Goal: Task Accomplishment & Management: Complete application form

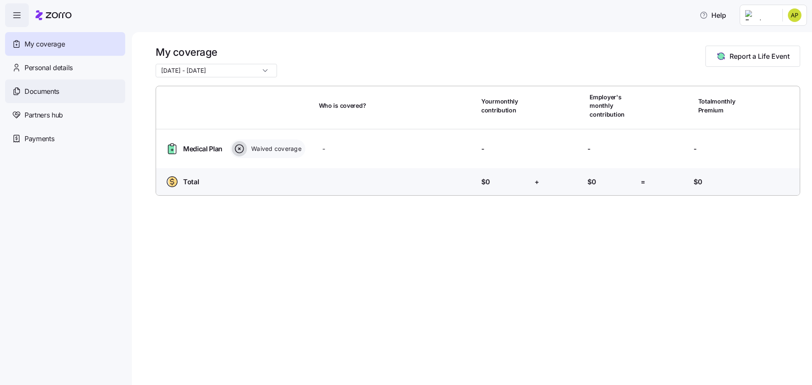
click at [44, 91] on span "Documents" at bounding box center [42, 91] width 35 height 11
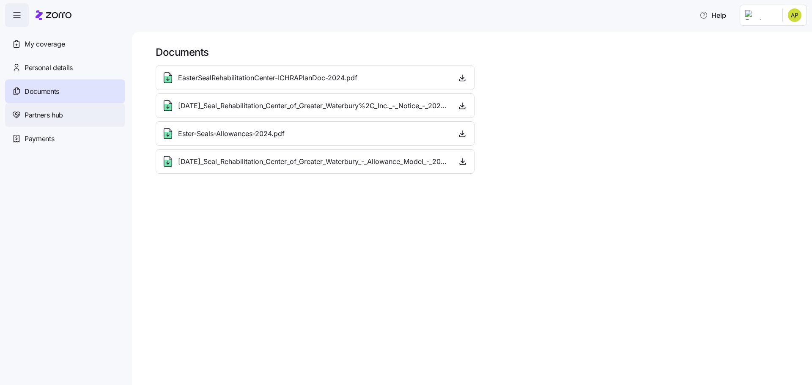
click at [39, 114] on span "Partners hub" at bounding box center [44, 115] width 39 height 11
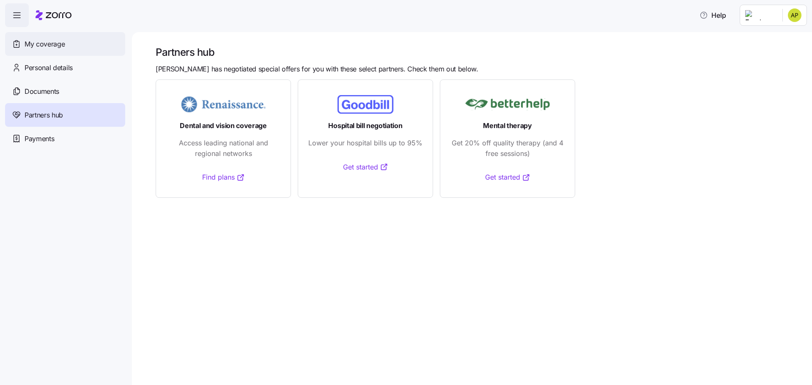
click at [44, 44] on span "My coverage" at bounding box center [45, 44] width 40 height 11
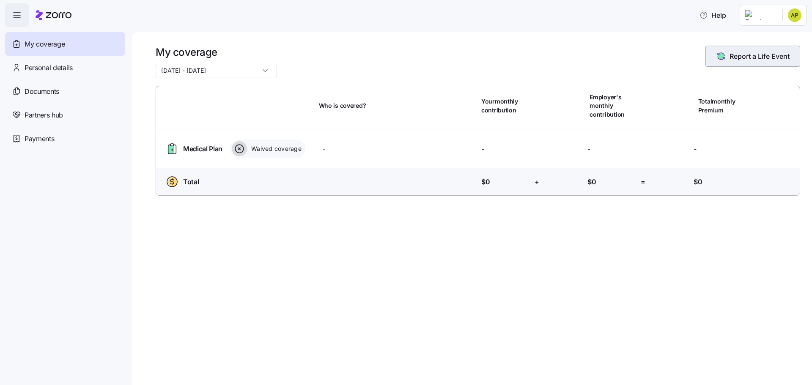
click at [759, 56] on span "Report a Life Event" at bounding box center [760, 56] width 60 height 10
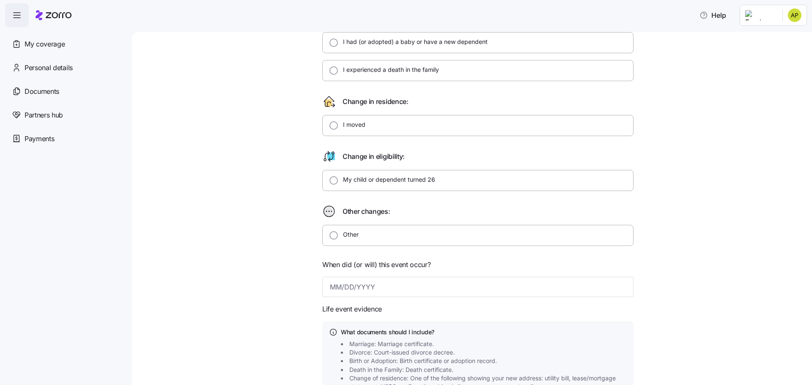
scroll to position [169, 0]
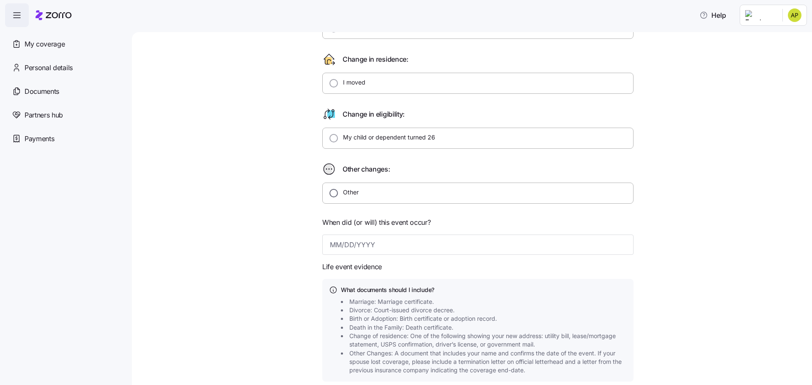
click at [330, 190] on input "Other" at bounding box center [334, 193] width 8 height 8
radio input "true"
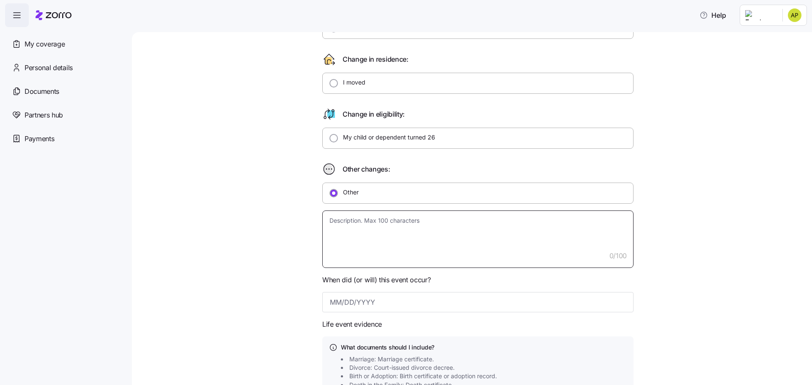
click at [337, 223] on textarea at bounding box center [477, 240] width 311 height 58
type textarea "x"
type textarea "M"
type textarea "x"
type textarea "My"
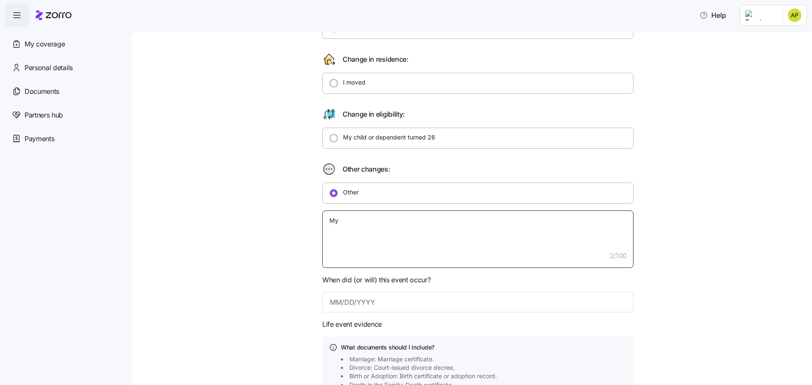
type textarea "x"
type textarea "My"
type textarea "x"
type textarea "My h"
type textarea "x"
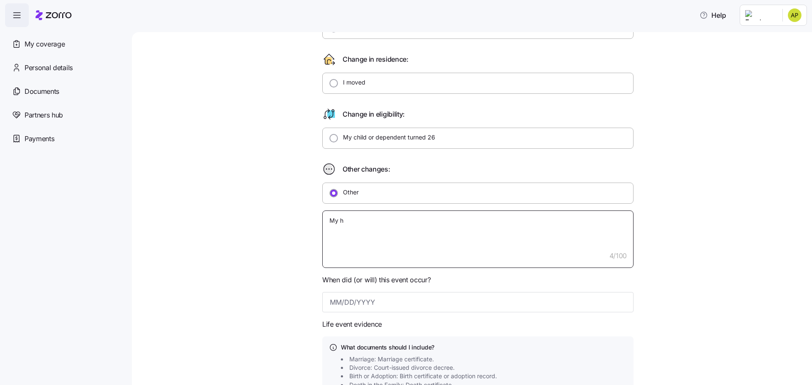
type textarea "My hu"
type textarea "x"
type textarea "My hus"
type textarea "x"
type textarea "My husb"
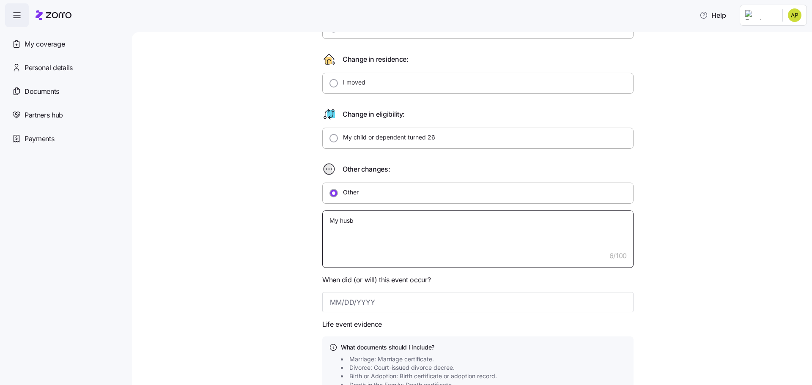
type textarea "x"
type textarea "My husba"
type textarea "x"
type textarea "My husban"
type textarea "x"
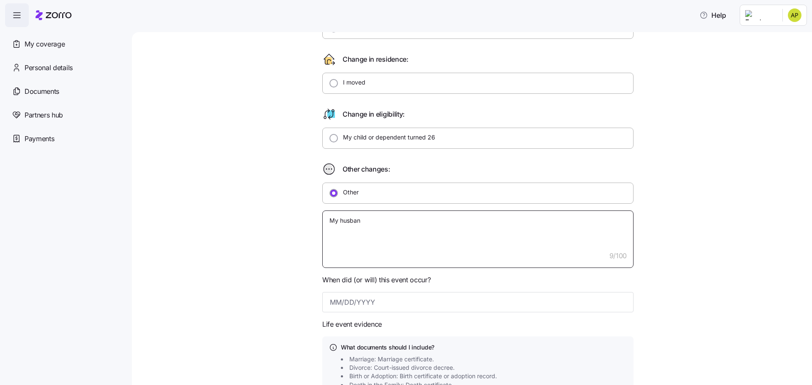
type textarea "My husband"
type textarea "x"
type textarea "My husband"
type textarea "x"
type textarea "My husband l"
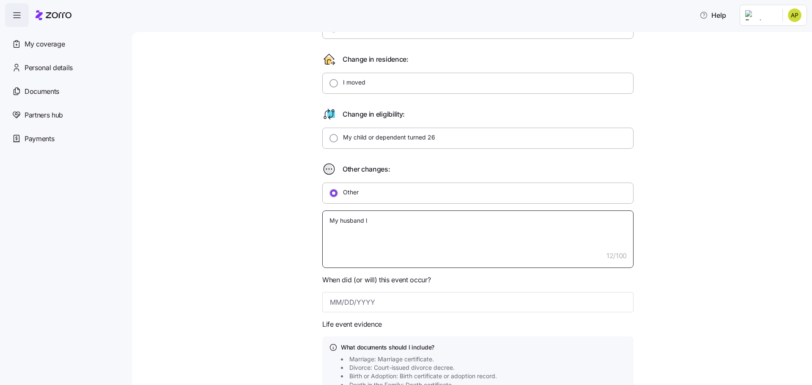
type textarea "x"
type textarea "My husband lo"
type textarea "x"
type textarea "My husband los"
type textarea "x"
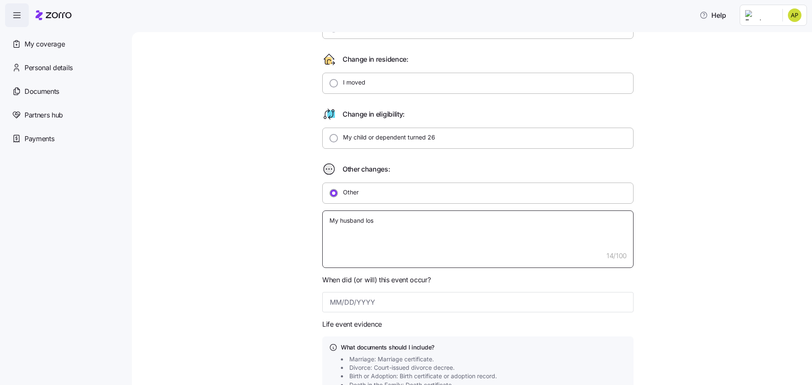
type textarea "My husband lost"
type textarea "x"
type textarea "My husband lost"
type textarea "x"
type textarea "My husband lost h"
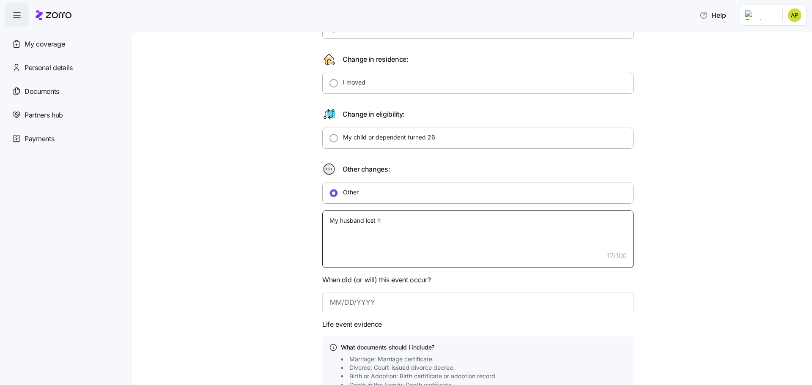
type textarea "x"
type textarea "My husband lost hi"
type textarea "x"
type textarea "My husband lost his"
type textarea "x"
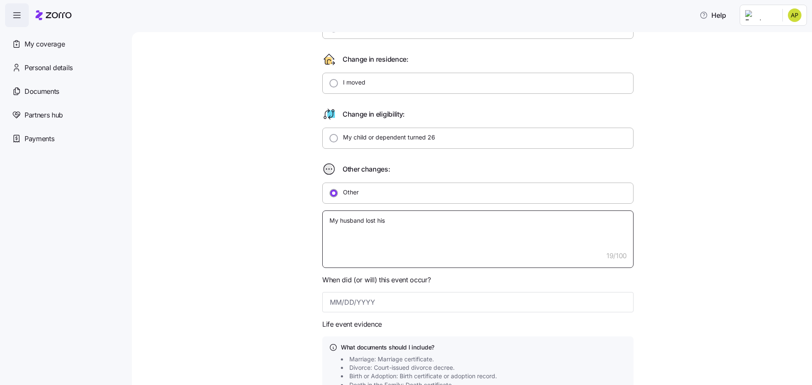
type textarea "My husband lost his"
type textarea "x"
type textarea "My husband lost his j"
type textarea "x"
type textarea "My husband lost his [PERSON_NAME]"
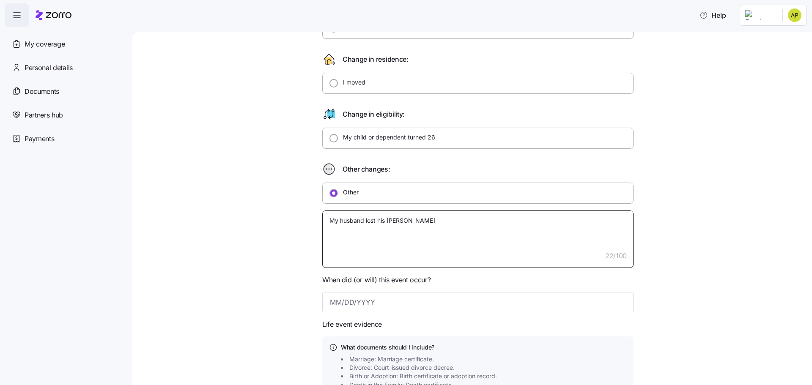
type textarea "x"
type textarea "My husband lost his job"
type textarea "x"
type textarea "My husband lost his job"
type textarea "x"
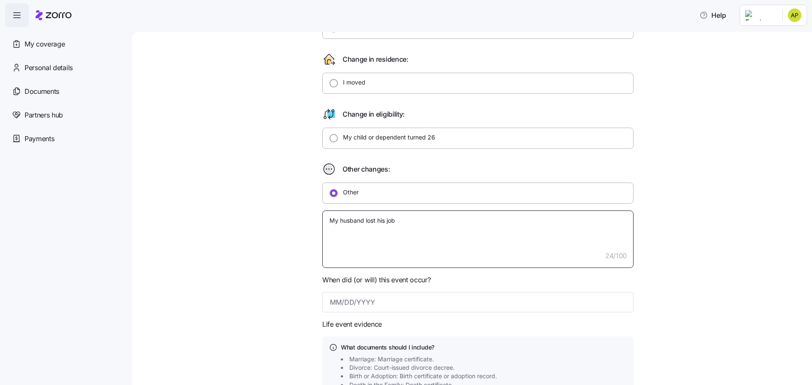
type textarea "My husband lost his job a"
type textarea "x"
type textarea "My husband lost his job an"
type textarea "x"
type textarea "My husband lost his job and"
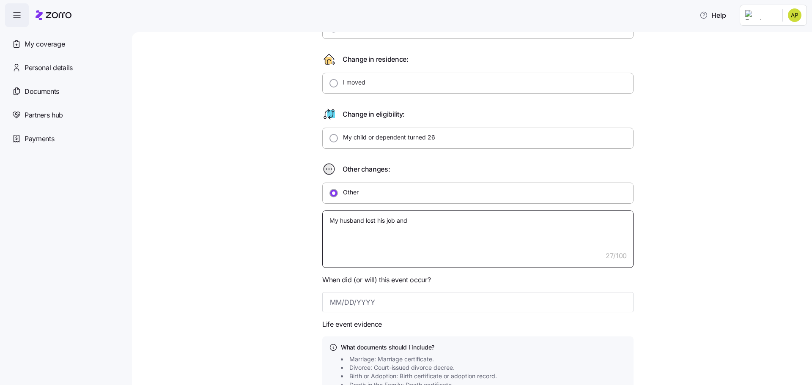
type textarea "x"
type textarea "My husband lost his job and"
type textarea "x"
type textarea "My husband lost his job and n"
type textarea "x"
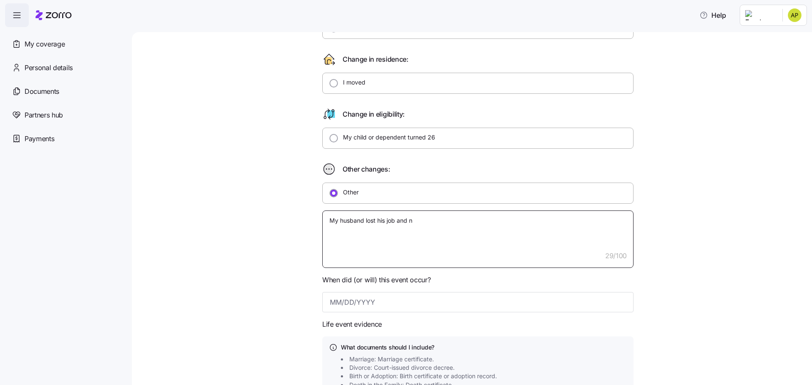
type textarea "My husband lost his job and no"
type textarea "x"
type textarea "My husband lost his job and now"
type textarea "x"
type textarea "My husband lost his job and now"
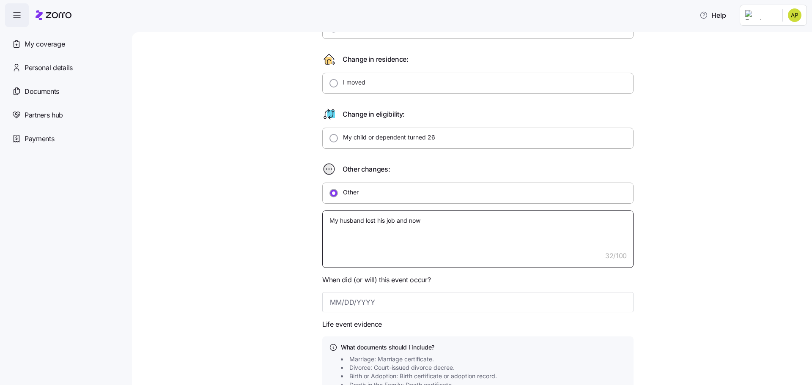
type textarea "x"
type textarea "My husband lost his job and now I"
type textarea "x"
type textarea "My husband lost his job and now I"
type textarea "x"
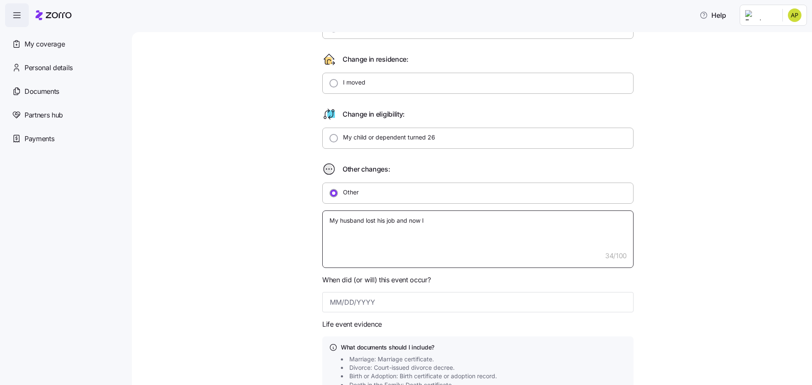
type textarea "My husband lost his job and now I d"
type textarea "x"
type textarea "My husband lost his job and now I do"
type textarea "x"
type textarea "My husband lost his job and now I don"
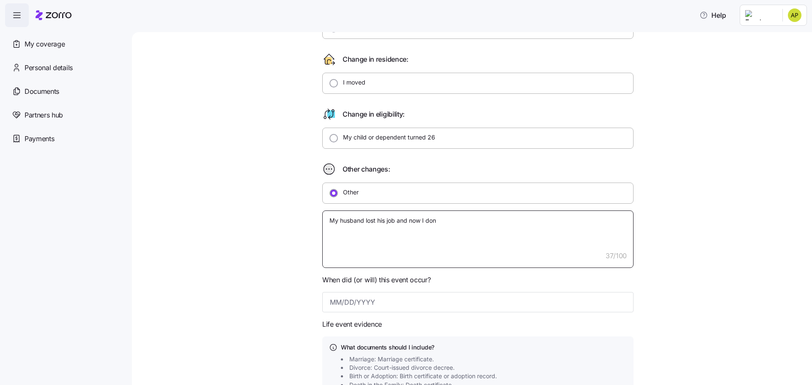
type textarea "x"
type textarea "My husband lost his job and now I don'"
type textarea "x"
type textarea "My husband lost his job and now I don't"
type textarea "x"
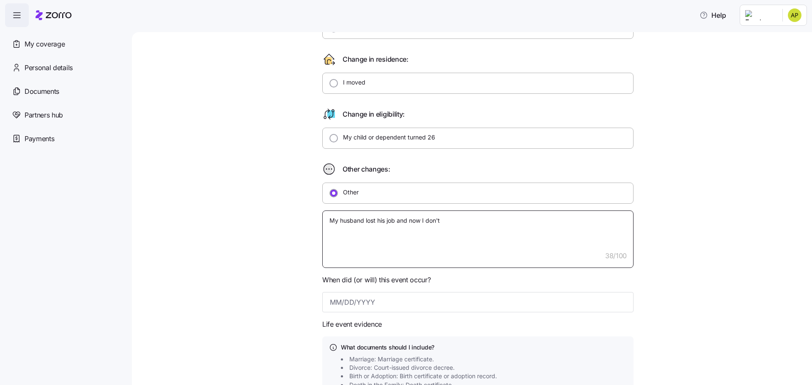
type textarea "My husband lost his job and now I don't"
type textarea "x"
type textarea "My husband lost his job and now I don't h"
type textarea "x"
type textarea "My husband lost his job and now I don't ha"
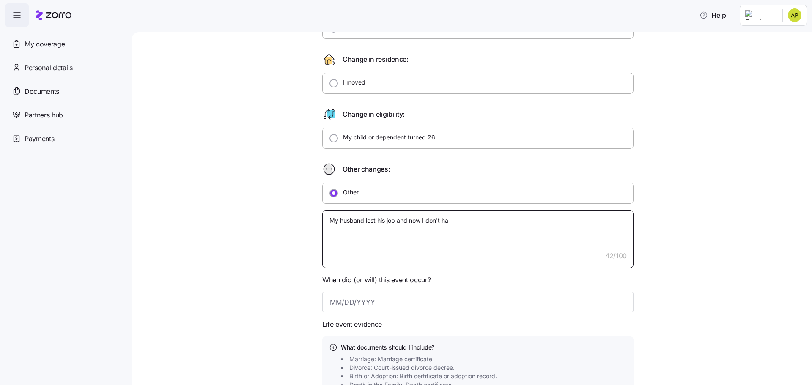
type textarea "x"
type textarea "My husband lost his job and now I don't hav"
type textarea "x"
type textarea "My husband lost his job and now I don't have"
type textarea "x"
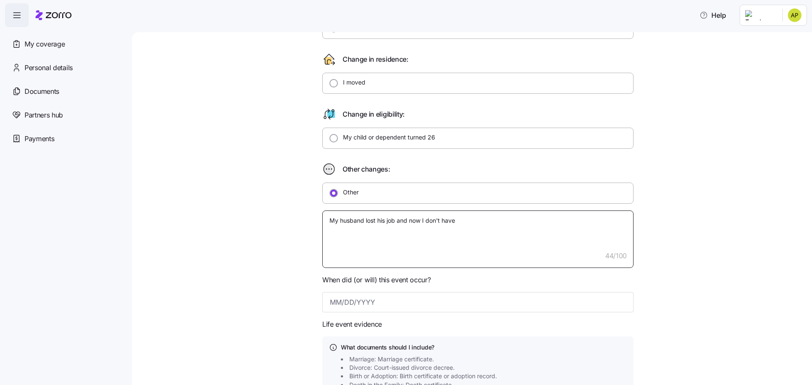
type textarea "My husband lost his job and now I don't have"
type textarea "x"
type textarea "My husband lost his job and now I don't have h"
type textarea "x"
type textarea "My husband lost his job and now I don't have he"
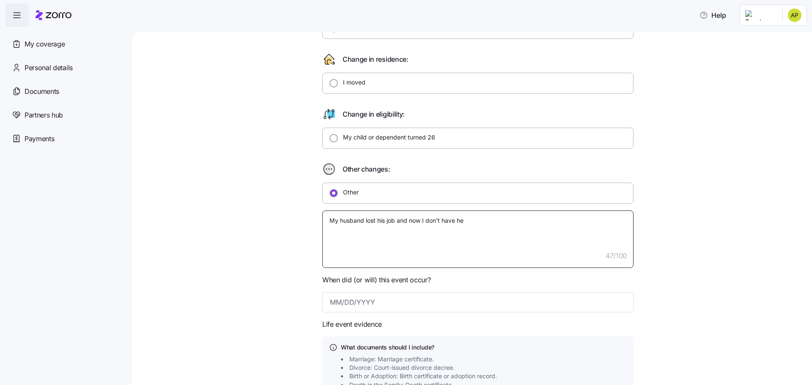
type textarea "x"
type textarea "My husband lost his job and now I don't have hea"
type textarea "x"
type textarea "My husband lost his job and now I don't have heal"
type textarea "x"
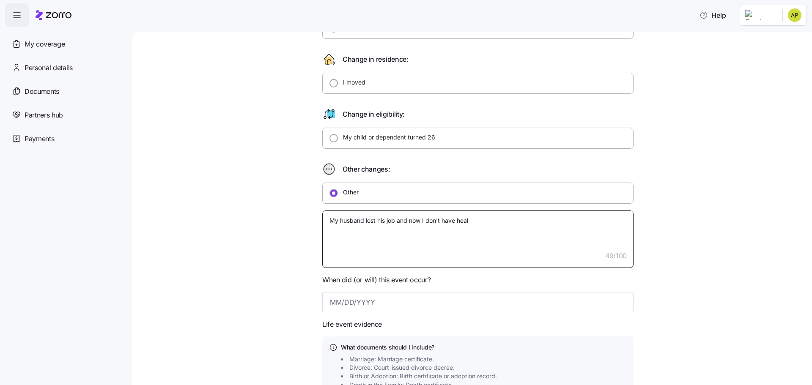
type textarea "My husband lost his job and now I don't have healt"
type textarea "x"
type textarea "My husband lost his job and now I don't have health"
type textarea "x"
type textarea "My husband lost his job and now I don't have health"
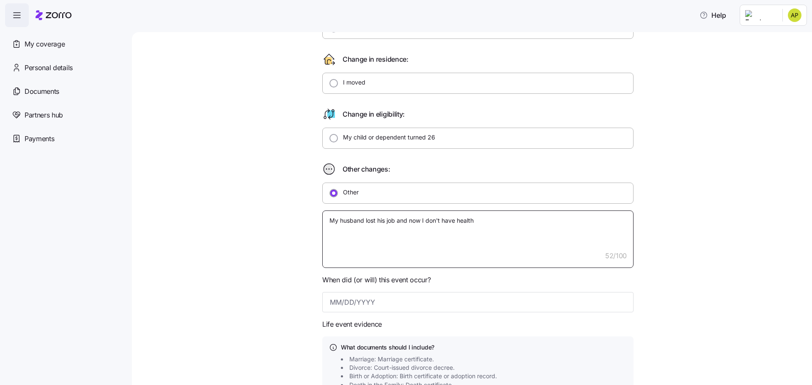
type textarea "x"
type textarea "My husband lost his job and now I don't have health c"
type textarea "x"
type textarea "My husband lost his job and now I don't have health co"
type textarea "x"
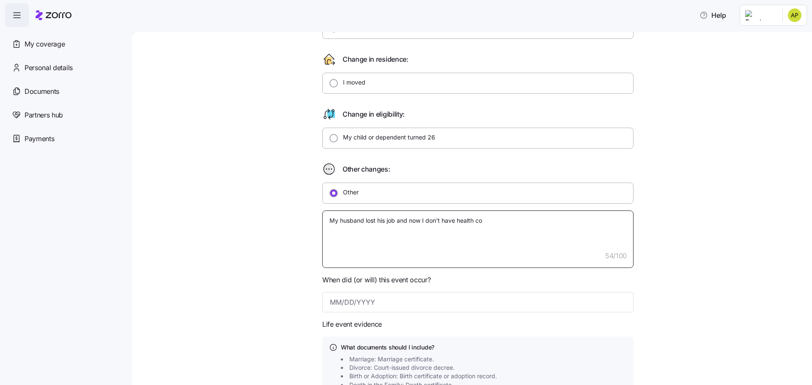
type textarea "My husband lost his job and now I don't have health cov"
type textarea "x"
type textarea "My husband lost his job and now I don't have health cove"
type textarea "x"
type textarea "My husband lost his job and now I don't have health cover"
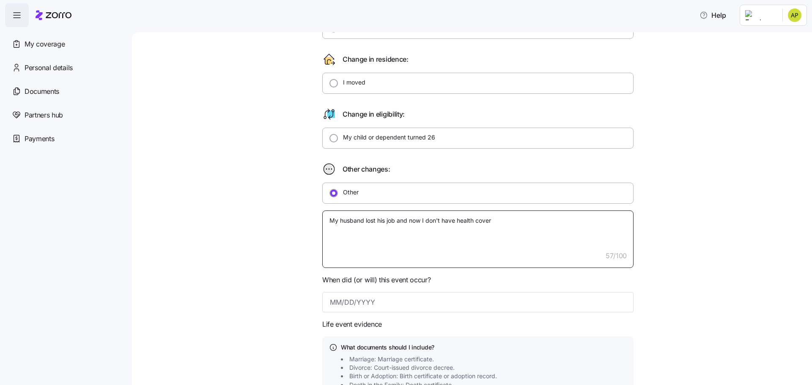
type textarea "x"
type textarea "My husband lost his job and now I don't have health covera"
type textarea "x"
type textarea "My husband lost his job and now I don't have health coverag"
type textarea "x"
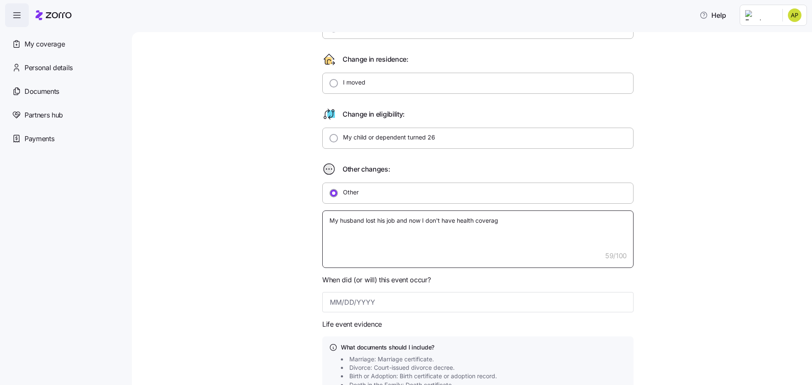
type textarea "My husband lost his job and now I don't have health coverage"
type textarea "x"
type textarea "My husband lost his job and now I don't have health coverage."
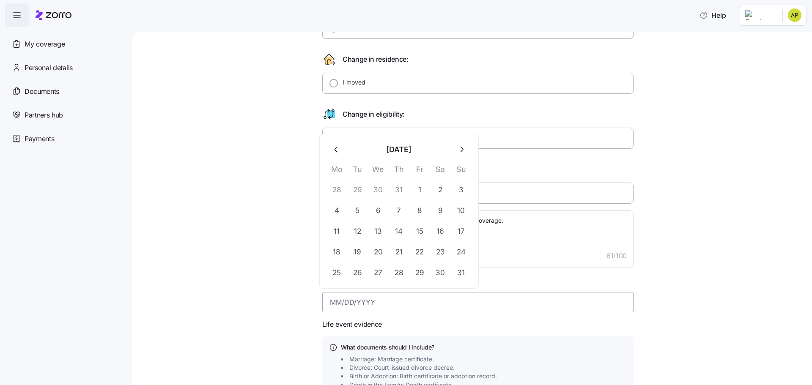
click at [370, 303] on input at bounding box center [477, 302] width 311 height 20
type input "[DATE]"
type textarea "x"
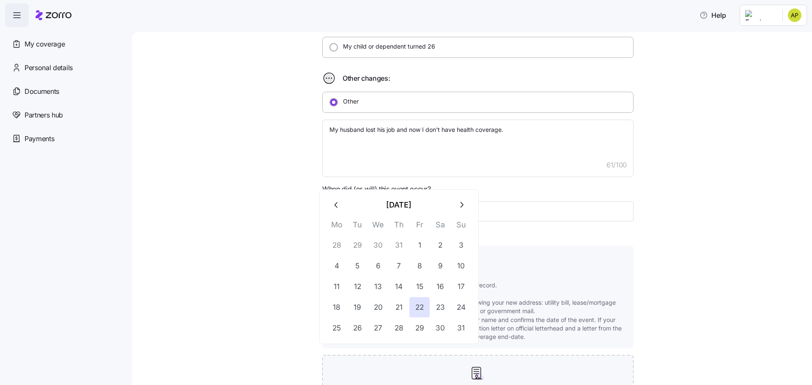
scroll to position [296, 0]
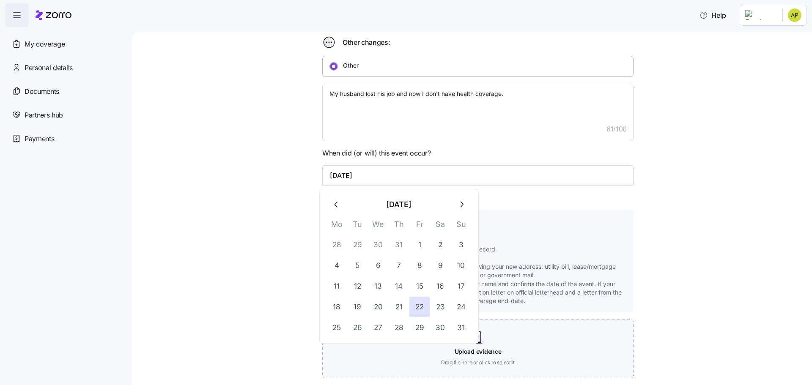
type input "[DATE]"
click at [613, 222] on h4 "What documents should I include?" at bounding box center [484, 221] width 286 height 8
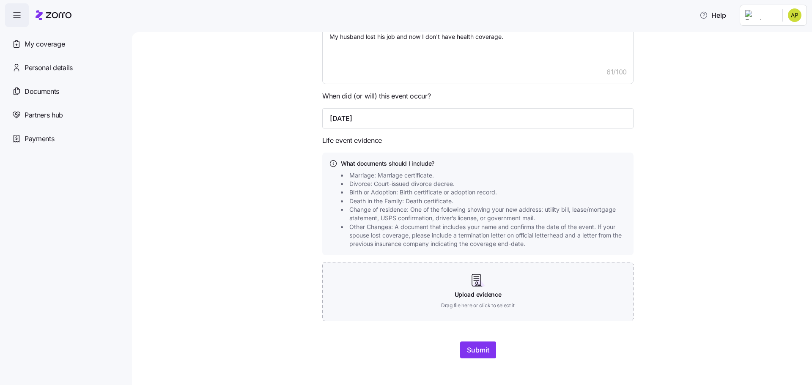
scroll to position [357, 0]
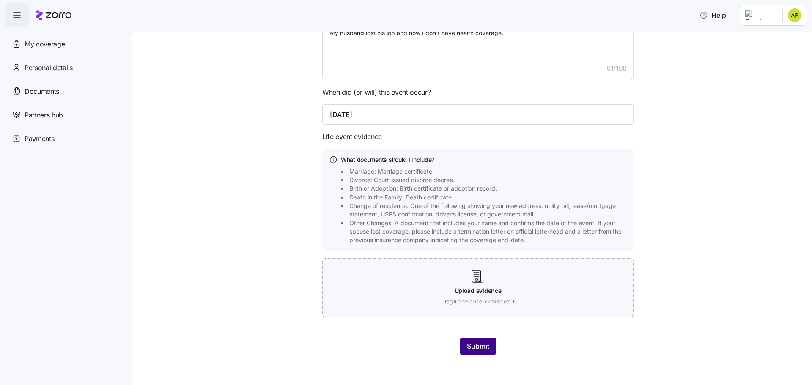
click at [473, 345] on span "Submit" at bounding box center [478, 346] width 22 height 10
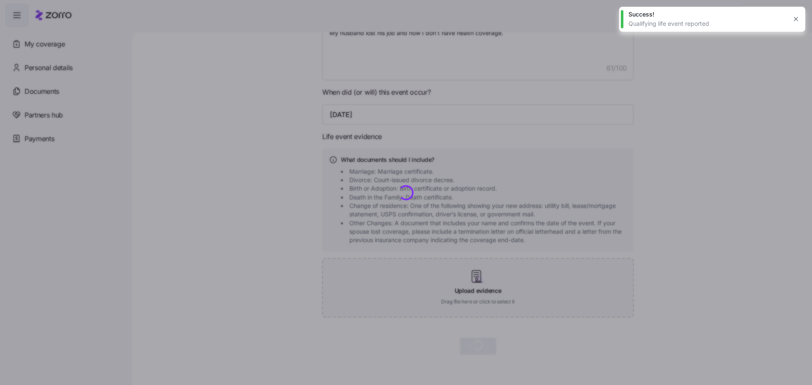
type textarea "x"
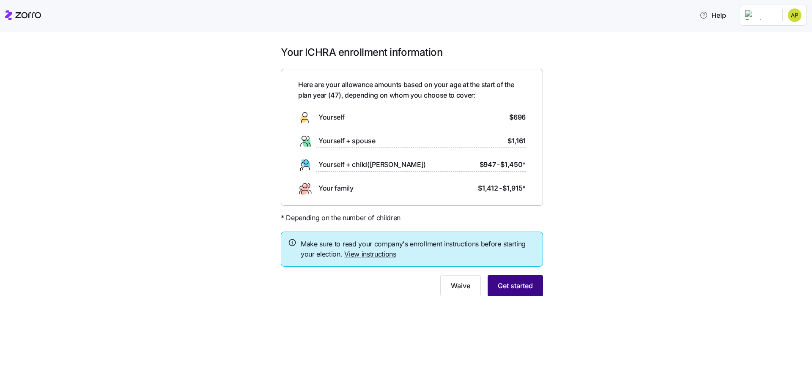
click at [527, 289] on span "Get started" at bounding box center [515, 286] width 35 height 10
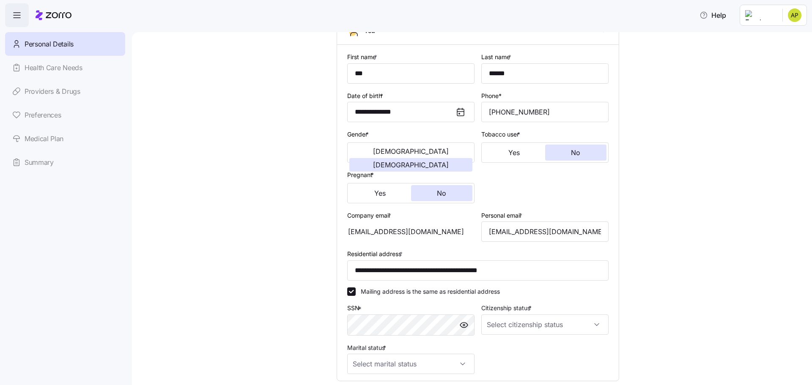
scroll to position [85, 0]
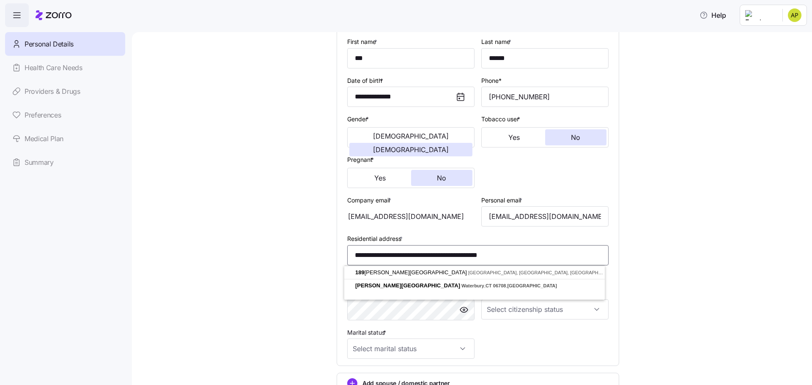
drag, startPoint x: 526, startPoint y: 256, endPoint x: 346, endPoint y: 254, distance: 180.3
click at [347, 254] on input "**********" at bounding box center [477, 255] width 261 height 20
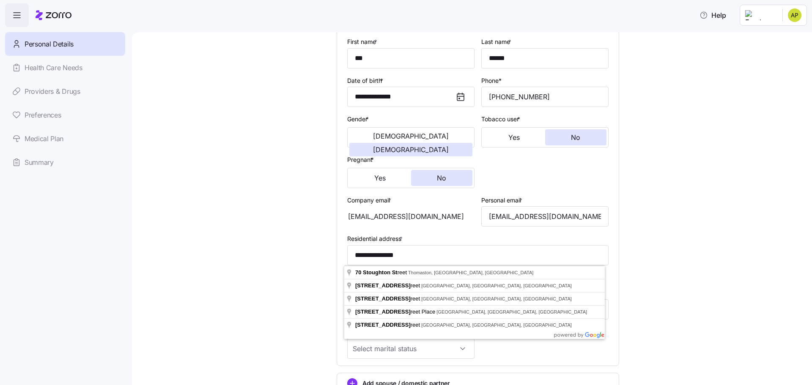
type input "**********"
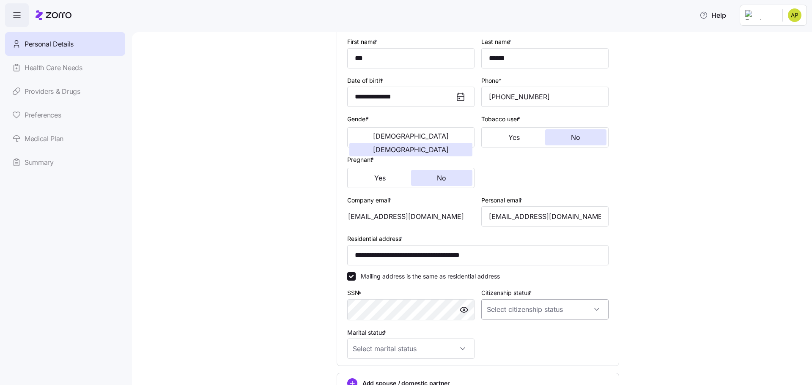
click at [506, 312] on input "Citizenship status *" at bounding box center [544, 310] width 127 height 20
click at [505, 335] on span "[DEMOGRAPHIC_DATA] citizen" at bounding box center [532, 335] width 86 height 9
type input "[DEMOGRAPHIC_DATA] citizen"
click at [405, 351] on input "Marital status *" at bounding box center [410, 349] width 127 height 20
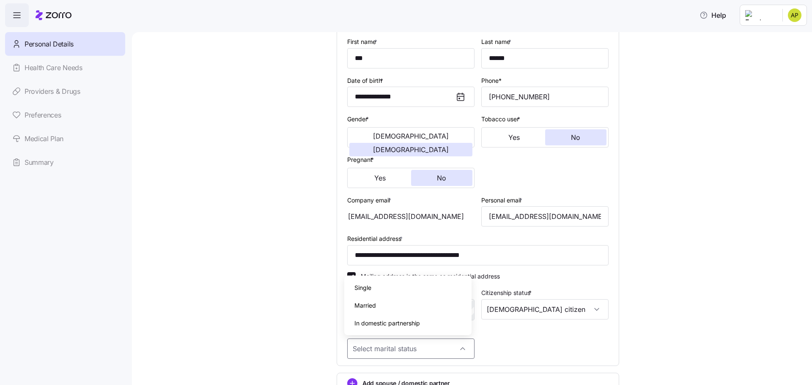
click at [364, 308] on span "Married" at bounding box center [366, 305] width 22 height 9
type input "Married"
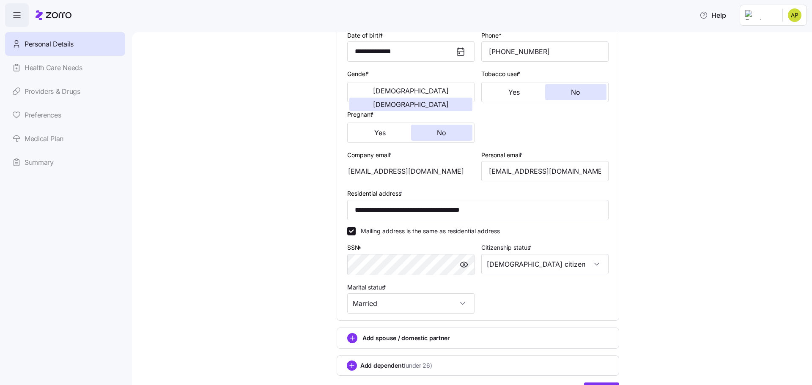
scroll to position [179, 0]
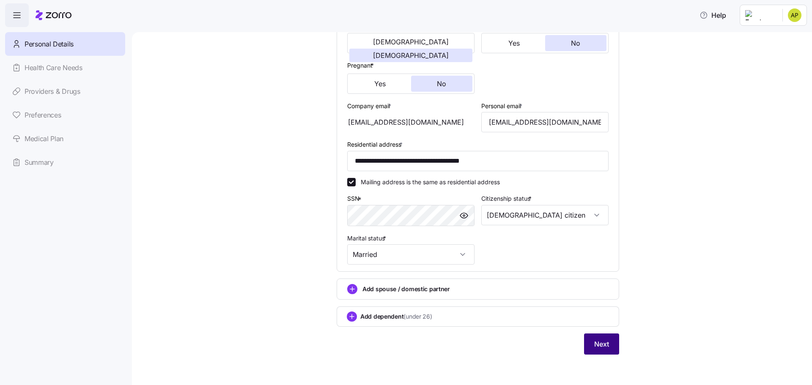
click at [590, 346] on button "Next" at bounding box center [601, 344] width 35 height 21
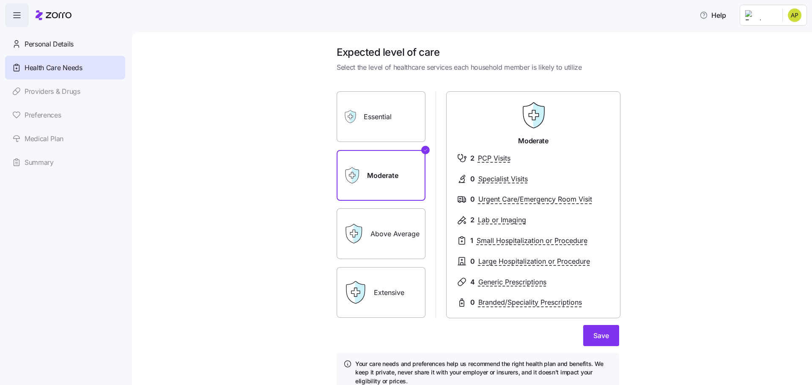
click at [366, 239] on div "Above Average" at bounding box center [381, 234] width 89 height 51
click at [350, 231] on icon at bounding box center [353, 233] width 7 height 7
click at [386, 244] on label "Above Average" at bounding box center [381, 234] width 89 height 51
click at [0, 0] on input "Above Average" at bounding box center [0, 0] width 0 height 0
click at [393, 184] on label "Moderate" at bounding box center [381, 175] width 89 height 51
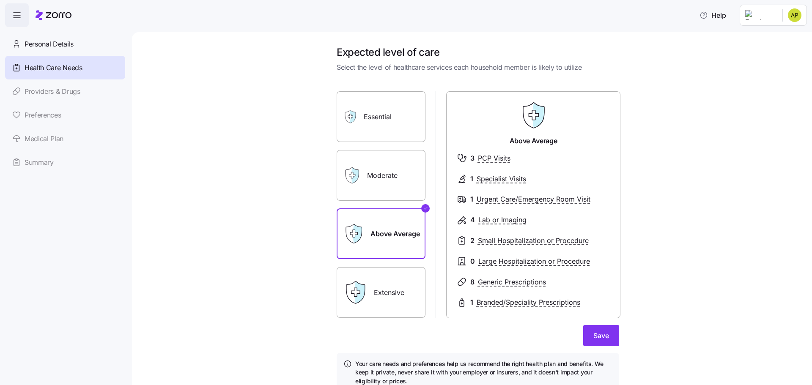
click at [0, 0] on input "Moderate" at bounding box center [0, 0] width 0 height 0
click at [396, 226] on label "Above Average" at bounding box center [381, 234] width 89 height 51
click at [0, 0] on input "Above Average" at bounding box center [0, 0] width 0 height 0
click at [594, 337] on span "Save" at bounding box center [602, 336] width 16 height 10
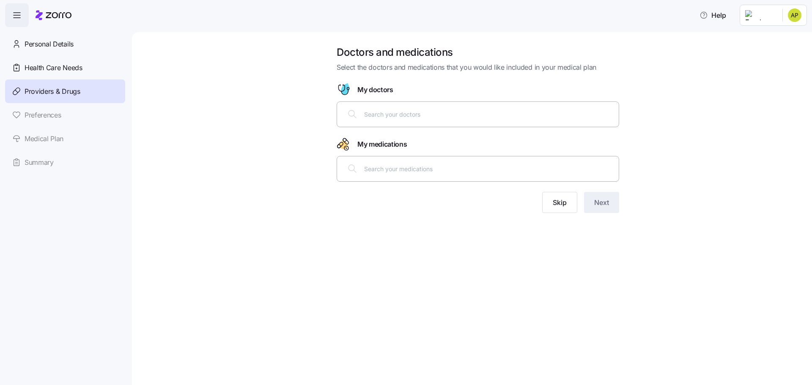
click at [364, 112] on input "text" at bounding box center [489, 114] width 250 height 9
click at [559, 205] on span "Skip" at bounding box center [560, 203] width 14 height 10
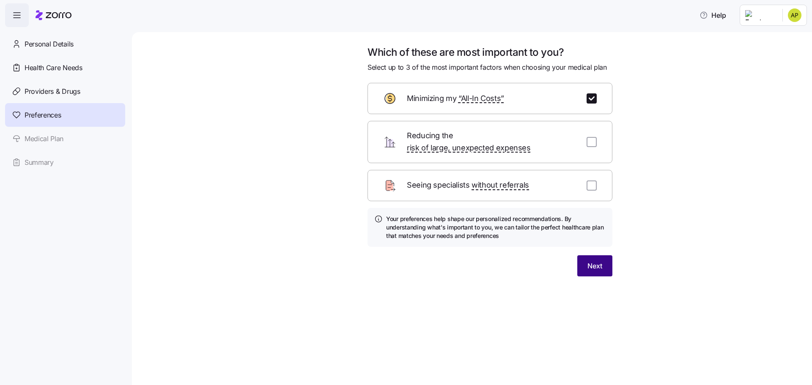
click at [584, 256] on button "Next" at bounding box center [595, 266] width 35 height 21
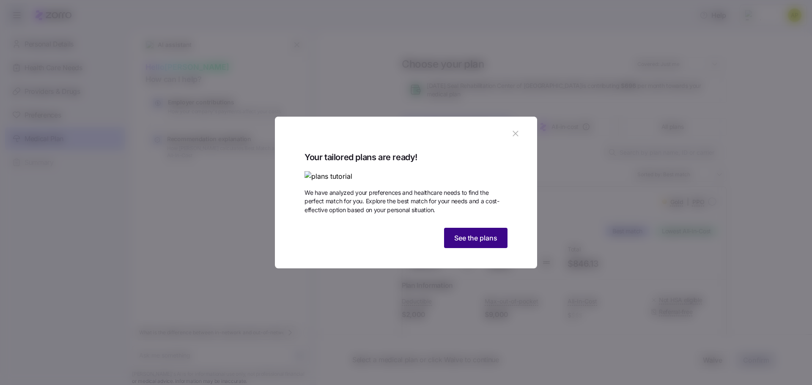
click at [464, 248] on button "See the plans" at bounding box center [475, 238] width 63 height 20
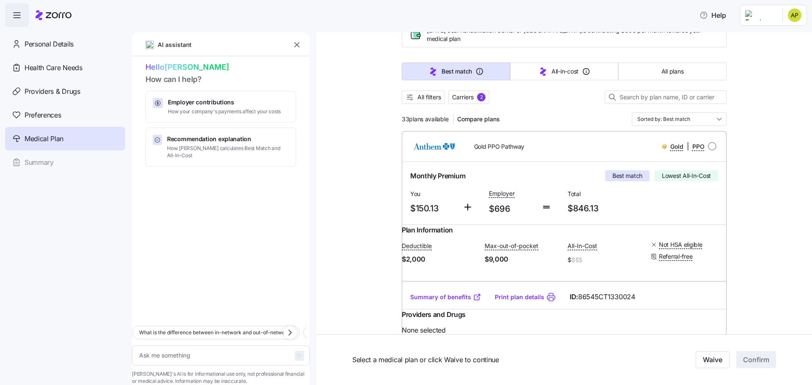
scroll to position [42, 0]
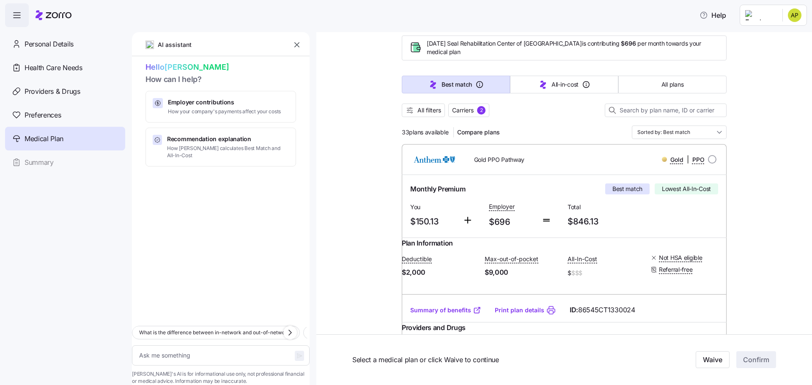
click at [459, 315] on link "Summary of benefits" at bounding box center [445, 310] width 71 height 8
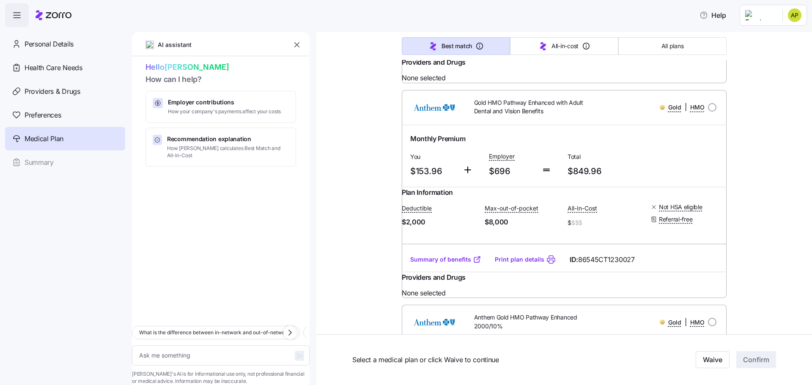
scroll to position [338, 0]
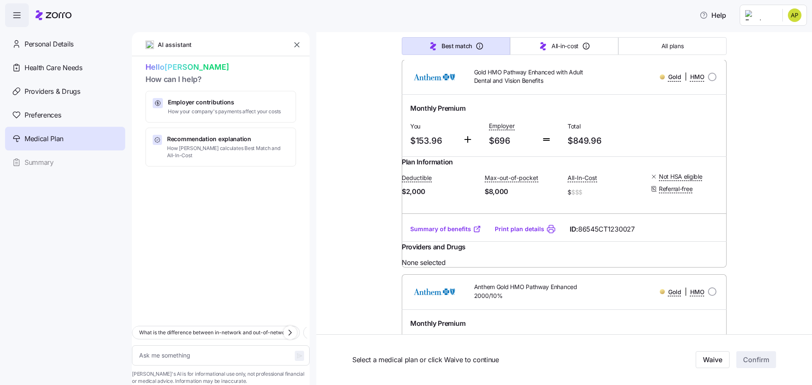
click at [442, 234] on link "Summary of benefits" at bounding box center [445, 229] width 71 height 8
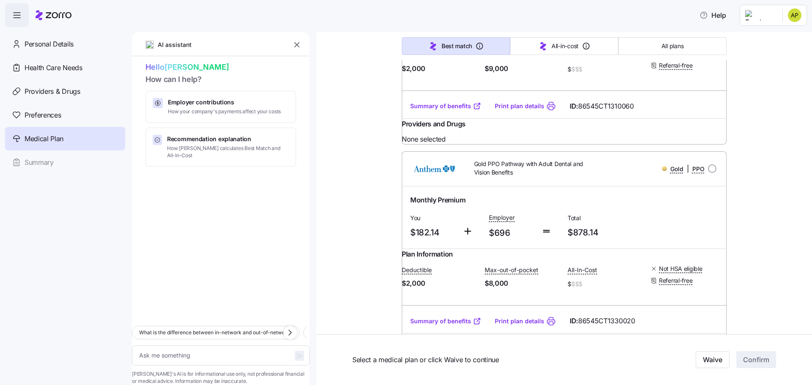
scroll to position [635, 0]
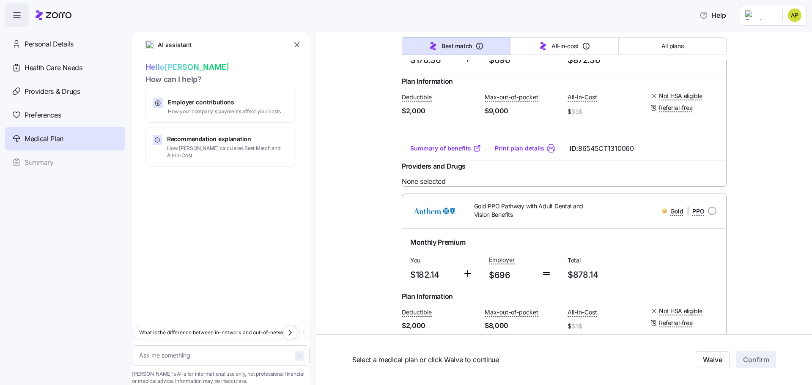
click at [437, 153] on link "Summary of benefits" at bounding box center [445, 148] width 71 height 8
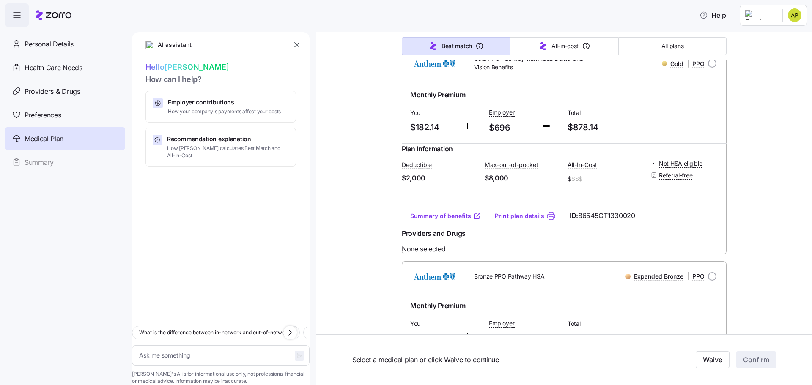
scroll to position [804, 0]
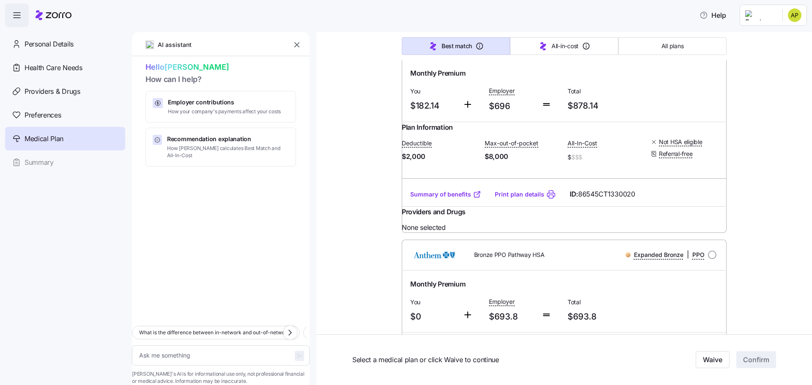
click at [438, 199] on link "Summary of benefits" at bounding box center [445, 194] width 71 height 8
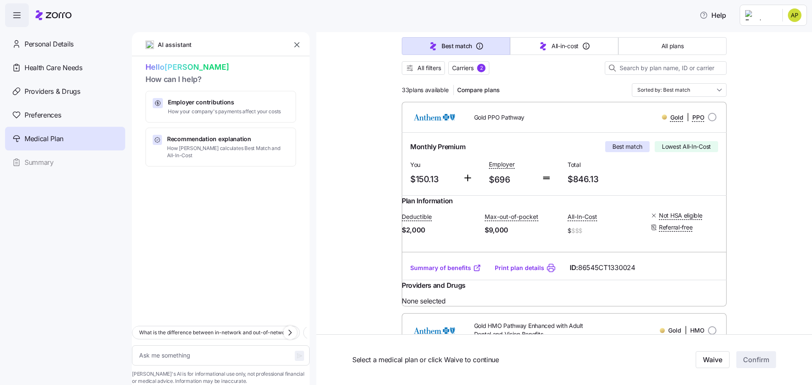
scroll to position [127, 0]
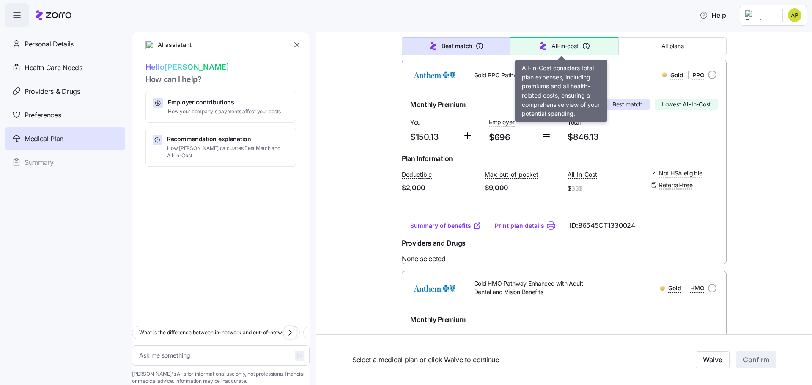
click at [554, 46] on span "All-in-cost" at bounding box center [565, 46] width 27 height 8
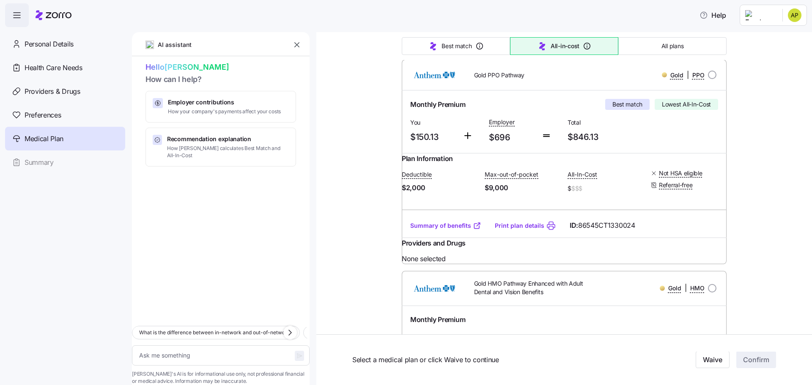
type textarea "x"
type input "Sorted by: All-in-cost"
click at [636, 52] on button "All plans" at bounding box center [673, 46] width 108 height 18
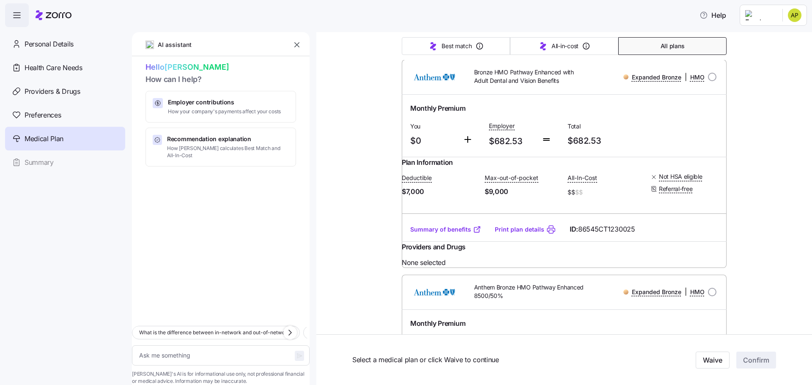
type textarea "x"
type input "Sorted by: Premium"
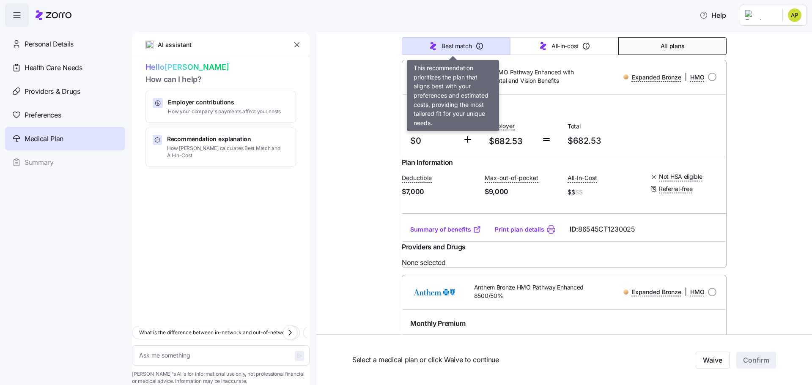
click at [462, 47] on span "Best match" at bounding box center [457, 46] width 30 height 8
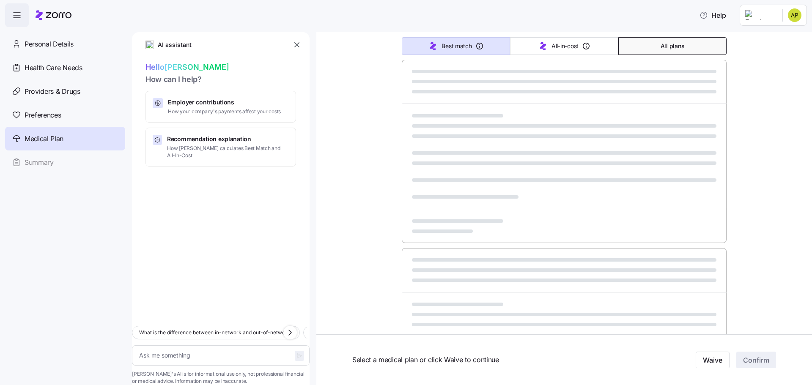
type textarea "x"
type input "Sorted by: Best match"
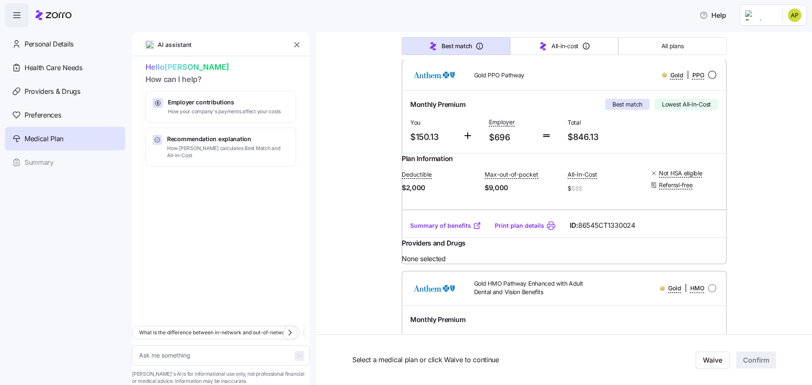
click at [708, 74] on input "radio" at bounding box center [712, 75] width 8 height 8
radio input "true"
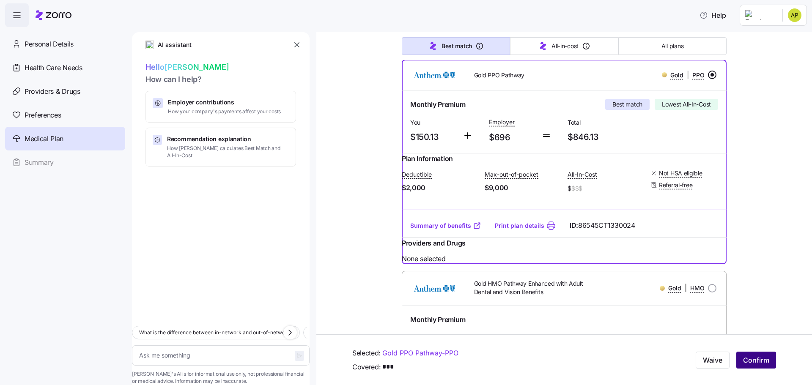
click at [754, 362] on span "Confirm" at bounding box center [756, 360] width 26 height 10
type textarea "x"
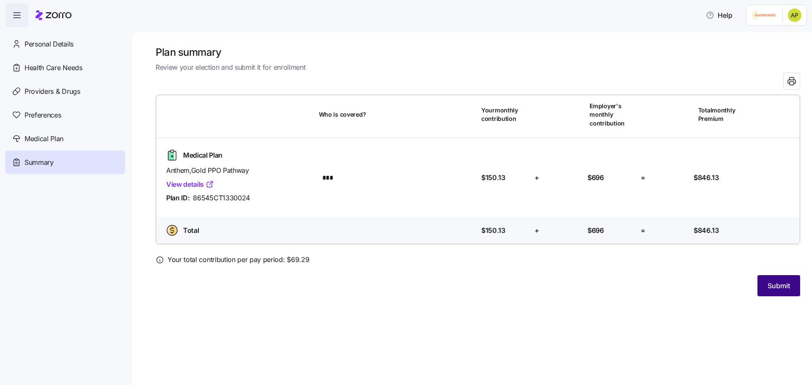
click at [783, 289] on span "Submit" at bounding box center [779, 286] width 22 height 10
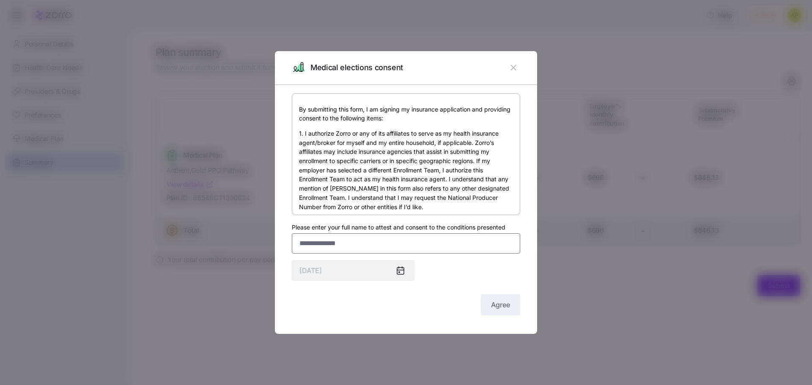
click at [353, 247] on input "Please enter your full name to attest and consent to the conditions presented" at bounding box center [406, 244] width 228 height 20
type input "**********"
click at [402, 269] on icon at bounding box center [400, 271] width 7 height 7
click at [510, 309] on button "Agree" at bounding box center [500, 304] width 39 height 21
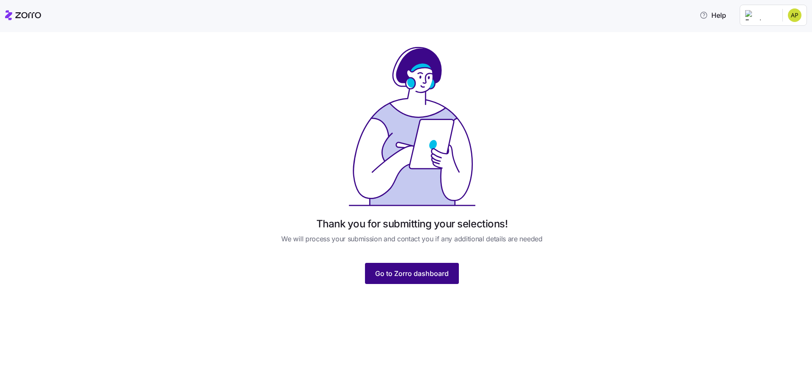
click at [438, 275] on span "Go to Zorro dashboard" at bounding box center [412, 274] width 74 height 10
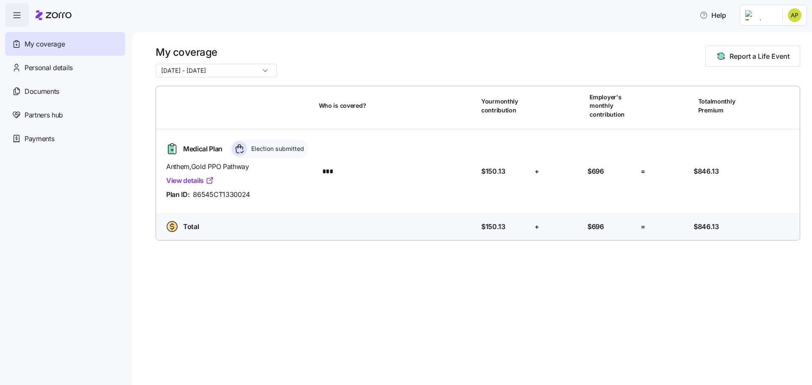
click at [793, 12] on html "Help My coverage Personal details Documents Partners hub Payments My coverage […" at bounding box center [406, 190] width 812 height 380
click at [784, 51] on div "Log out" at bounding box center [772, 51] width 33 height 9
